Goal: Transaction & Acquisition: Obtain resource

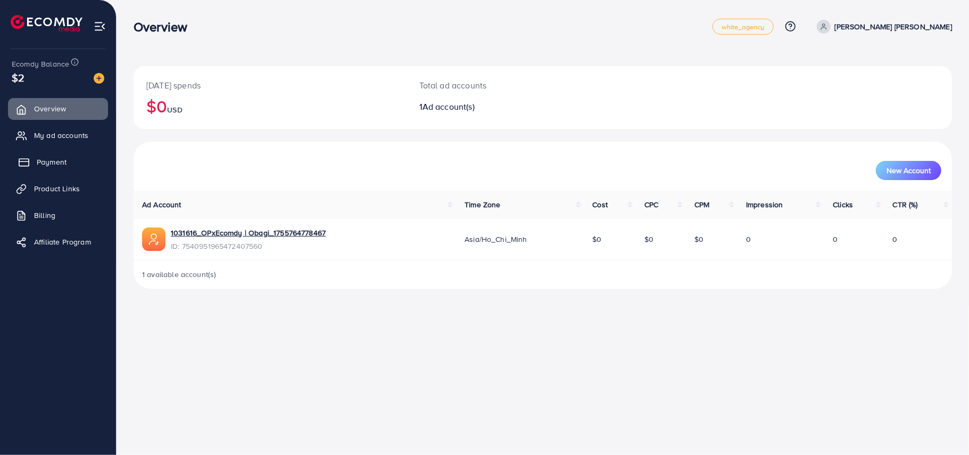
click at [69, 155] on link "Payment" at bounding box center [58, 161] width 100 height 21
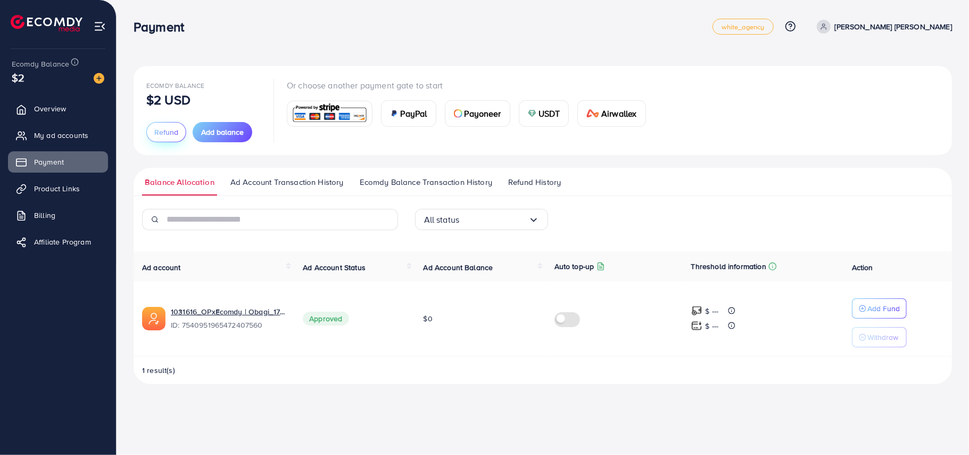
click at [175, 130] on span "Refund" at bounding box center [166, 132] width 24 height 11
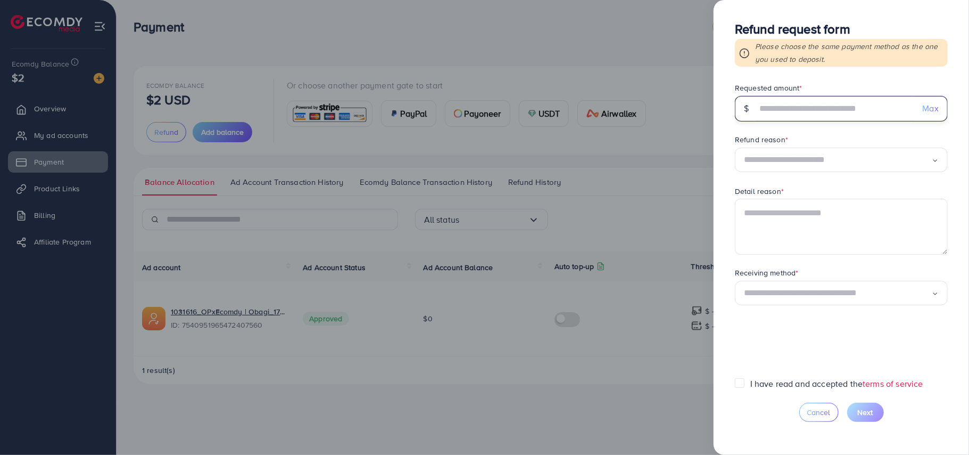
click at [829, 104] on input "text" at bounding box center [836, 109] width 158 height 26
type input "*"
click at [812, 143] on div "Refund reason *" at bounding box center [841, 140] width 213 height 13
click at [826, 160] on input "Search for option" at bounding box center [838, 160] width 188 height 16
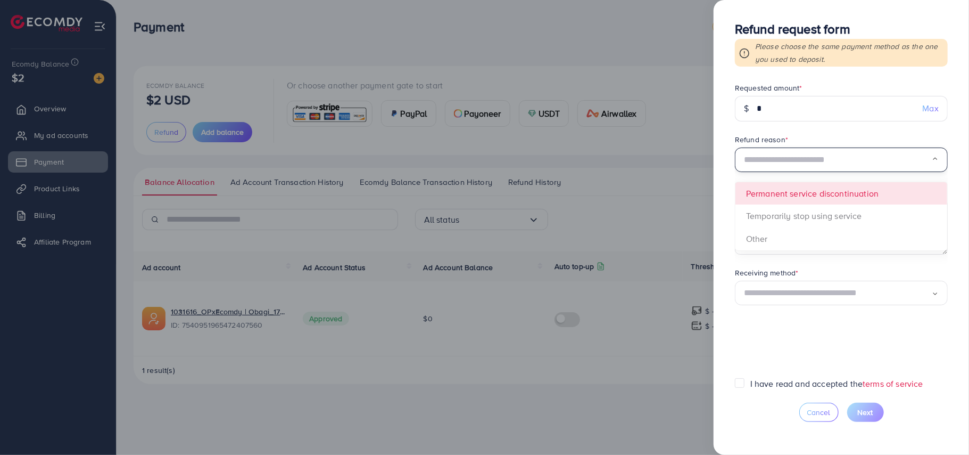
click at [911, 173] on span "Loading... Permanent service discontinuation Temporarily stop using service Oth…" at bounding box center [841, 160] width 213 height 26
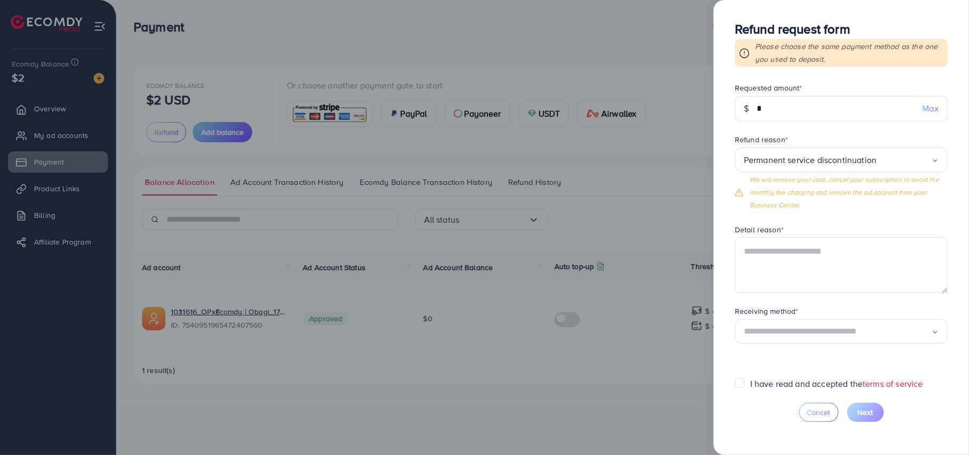
click at [937, 164] on icon "Search for option" at bounding box center [935, 160] width 7 height 7
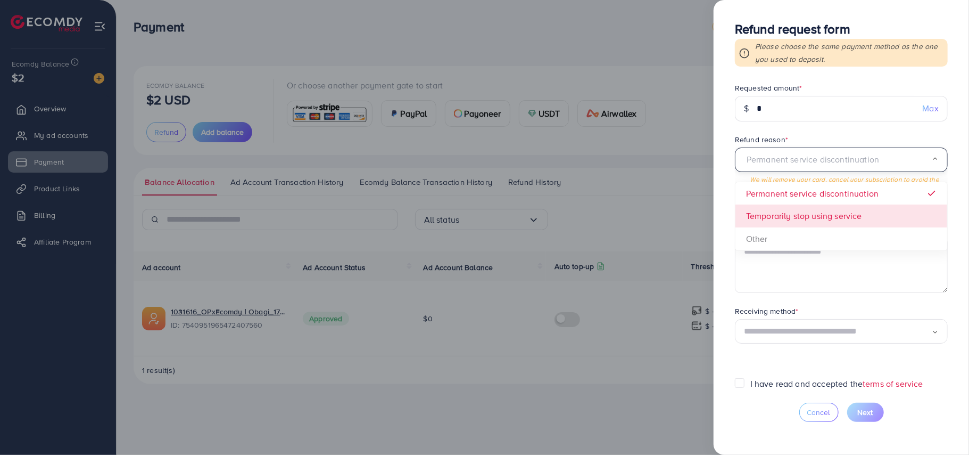
click at [827, 224] on form "Requested amount * $ * Max Refund reason * Permanent service discontinuation Lo…" at bounding box center [841, 229] width 213 height 295
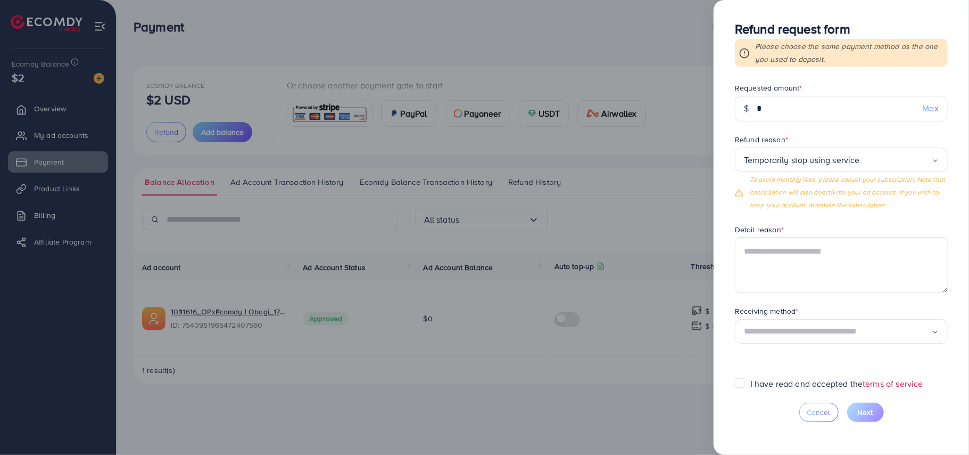
click at [841, 165] on div "Temporarily stop using service" at bounding box center [838, 160] width 188 height 16
click at [816, 233] on form "Requested amount * $ * Max Refund reason * Other Loading... Permanent service d…" at bounding box center [841, 229] width 213 height 295
click at [839, 263] on textarea at bounding box center [841, 264] width 213 height 55
click at [861, 171] on div "Other Loading..." at bounding box center [841, 159] width 213 height 25
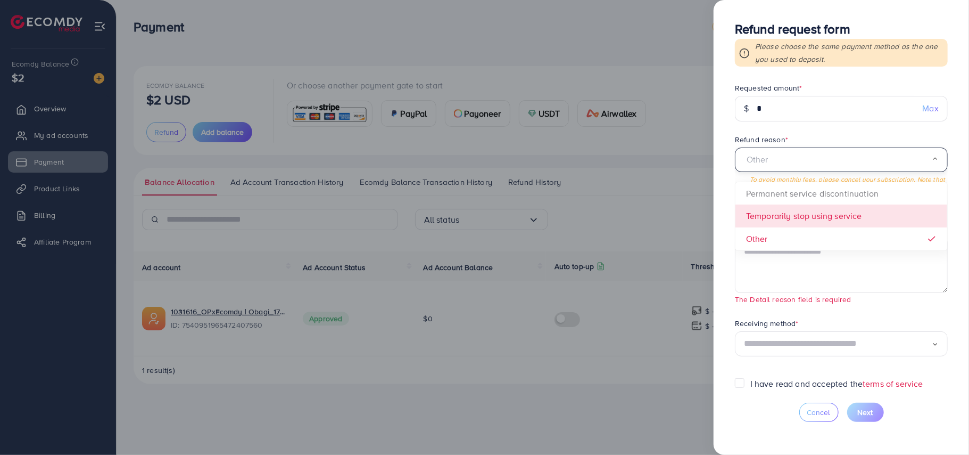
click at [831, 204] on span "Other Loading... Permanent service discontinuation Temporarily stop using servi…" at bounding box center [841, 179] width 213 height 64
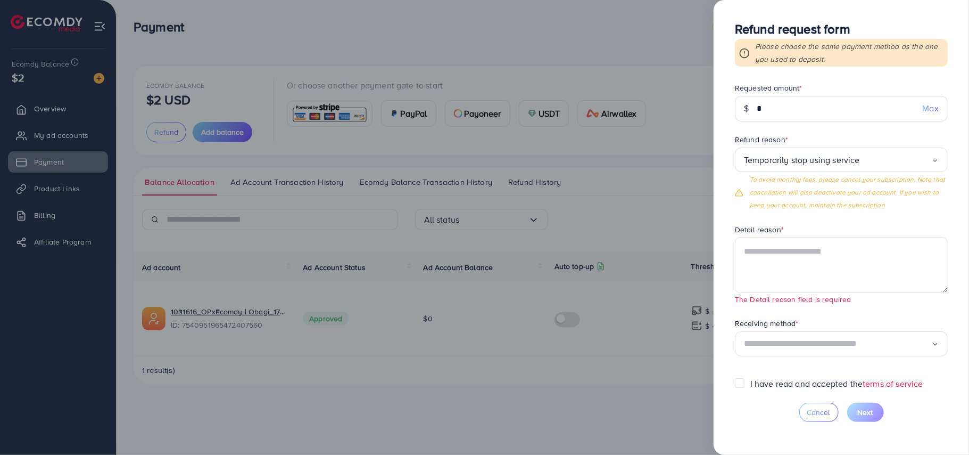
click at [858, 211] on p "To avoid monthly fees, please cancel your subscription. Note that cancellation …" at bounding box center [849, 192] width 198 height 38
click at [861, 162] on input "Search for option" at bounding box center [896, 160] width 72 height 16
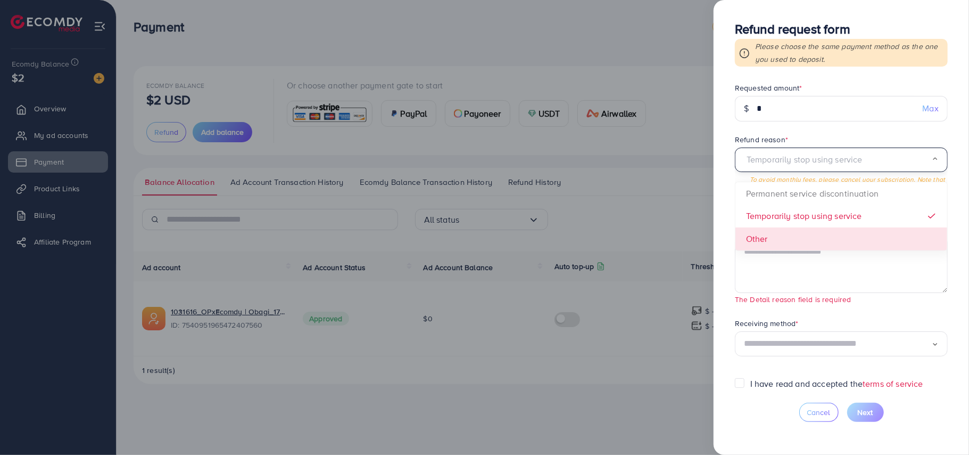
drag, startPoint x: 804, startPoint y: 239, endPoint x: 799, endPoint y: 263, distance: 24.4
click at [804, 240] on form "Requested amount * $ * Max Refund reason * Temporarily stop using service Loadi…" at bounding box center [841, 229] width 213 height 295
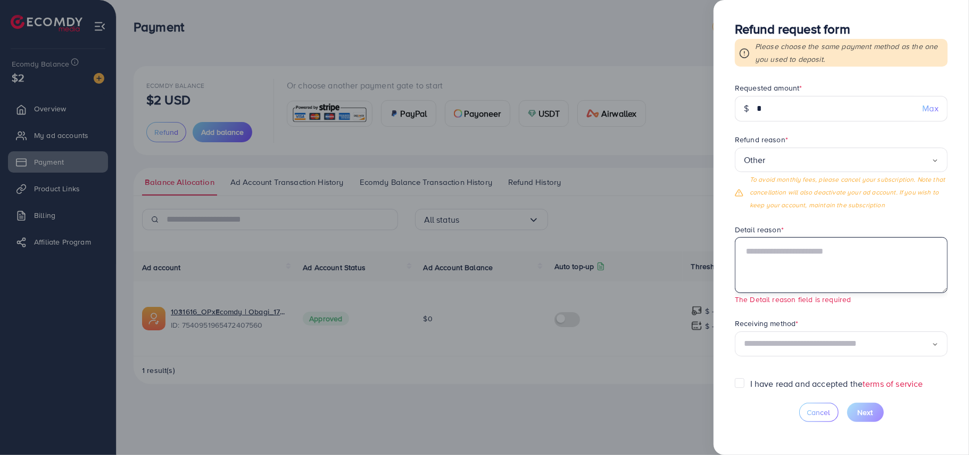
click at [797, 277] on textarea at bounding box center [841, 264] width 213 height 55
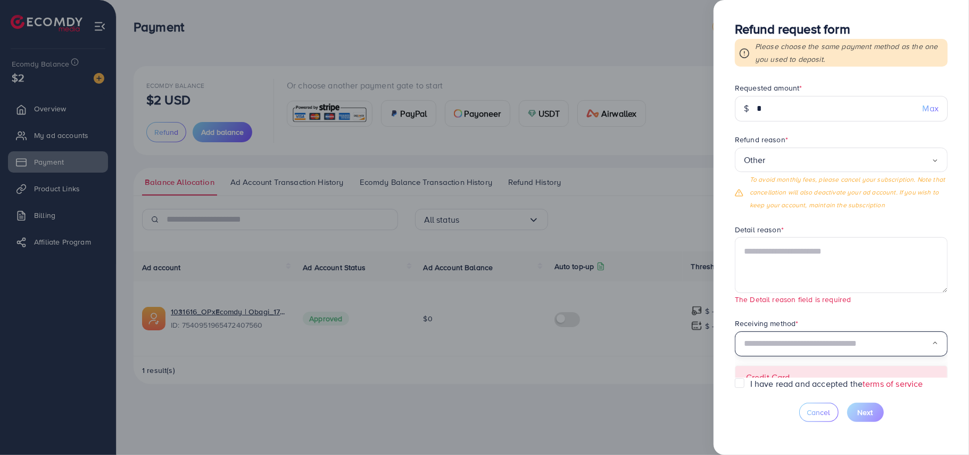
click at [869, 340] on input "Search for option" at bounding box center [838, 343] width 188 height 16
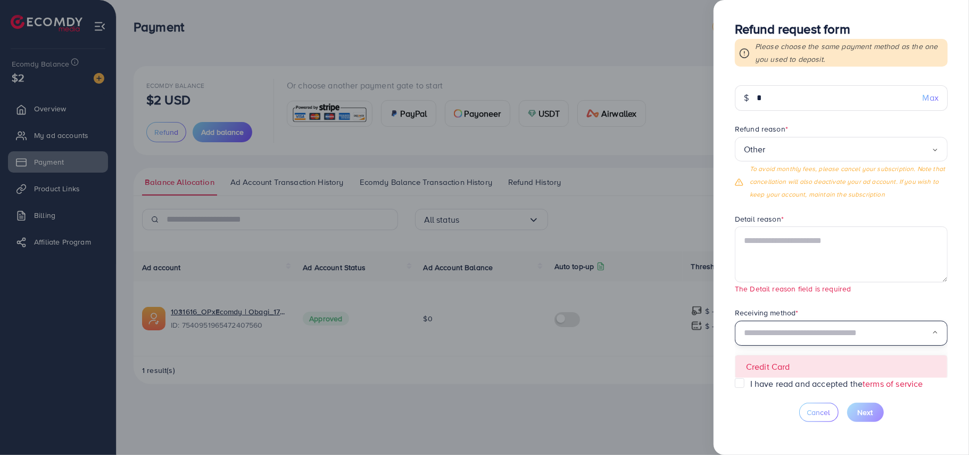
scroll to position [12, 0]
click at [844, 367] on form "Requested amount * $ * Max Refund reason * Other Loading... To avoid monthly fe…" at bounding box center [841, 229] width 213 height 295
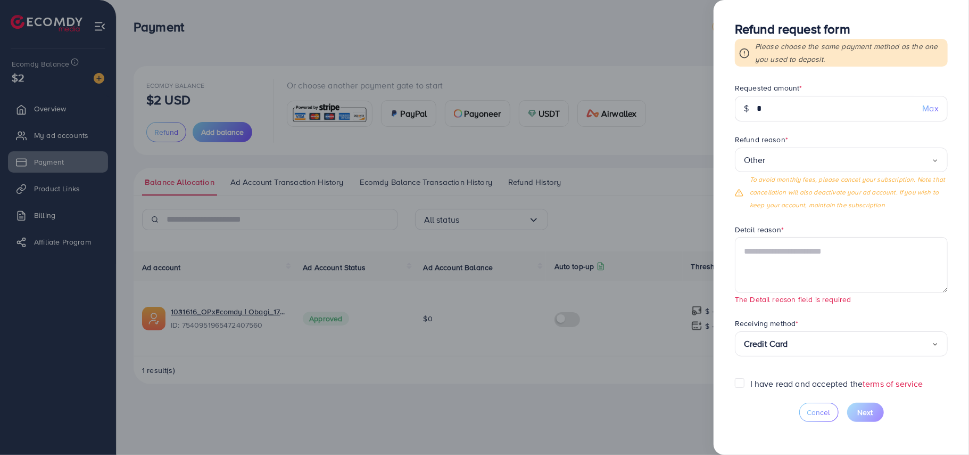
scroll to position [0, 0]
click at [815, 251] on textarea at bounding box center [841, 264] width 213 height 55
paste textarea "**********"
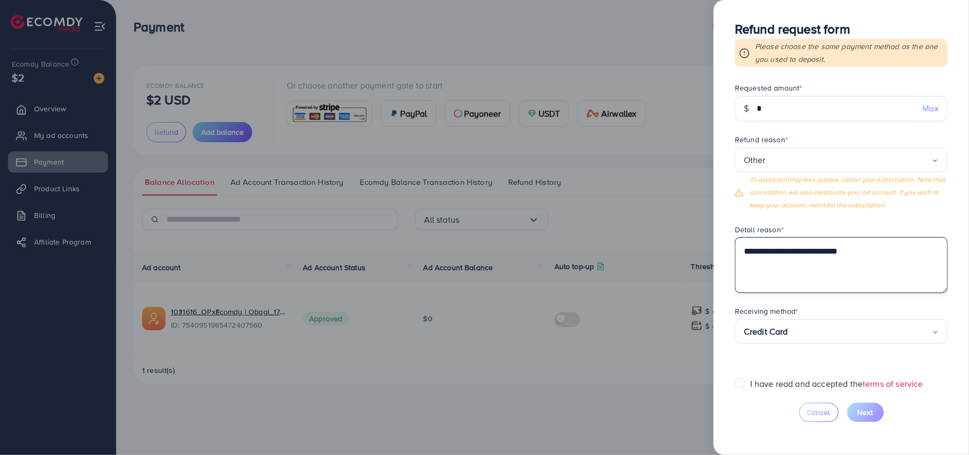
type textarea "**********"
click at [750, 379] on label "I have read and accepted the terms of service" at bounding box center [836, 383] width 173 height 12
click at [871, 406] on button "Next" at bounding box center [865, 411] width 37 height 19
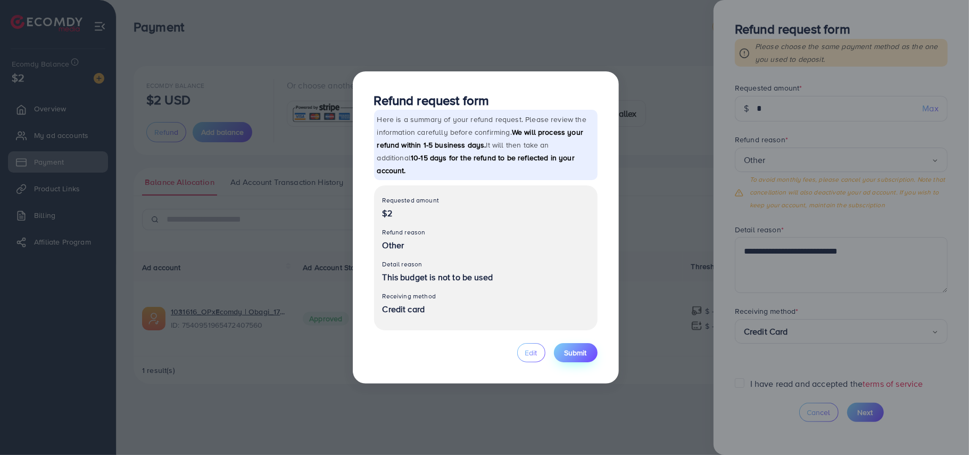
click at [567, 348] on span "Submit" at bounding box center [576, 352] width 22 height 11
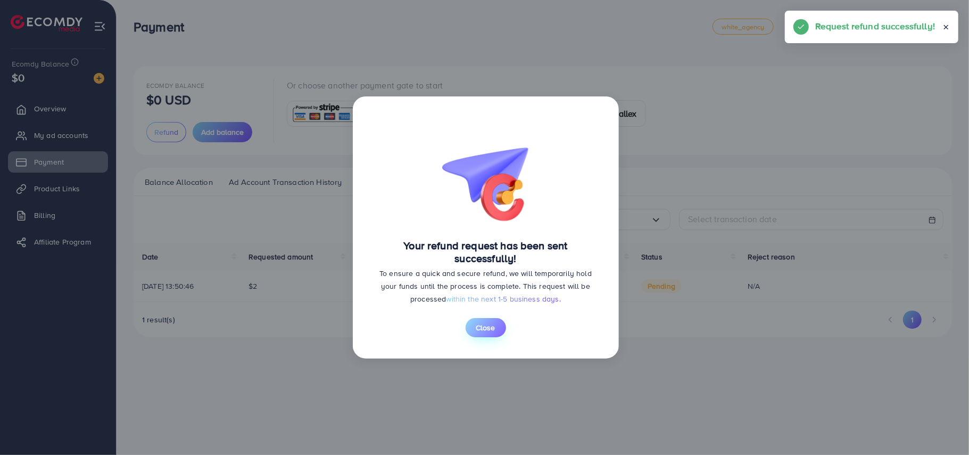
click at [485, 327] on span "Close" at bounding box center [485, 327] width 19 height 11
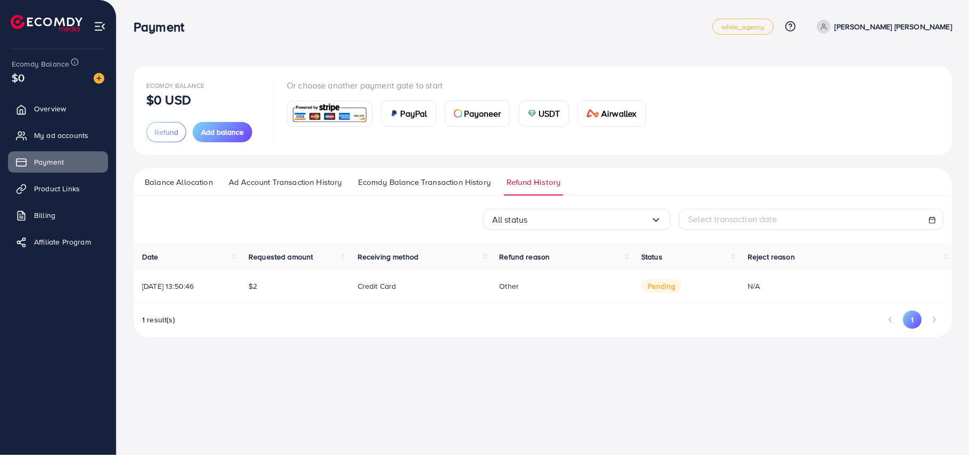
click at [437, 307] on div "Date Requested amount Receiving method Refund reason Status Reject reason [DATE…" at bounding box center [543, 290] width 819 height 94
click at [258, 319] on div "1 result(s) 1" at bounding box center [543, 323] width 819 height 27
click at [441, 363] on div "Payment white_agency Help Center Contact Support Plans and Pricing Term and pol…" at bounding box center [484, 227] width 969 height 455
